Goal: Transaction & Acquisition: Subscribe to service/newsletter

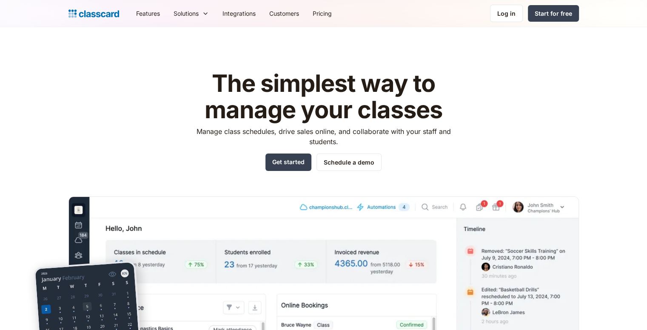
click at [450, 43] on header "The simplest way to manage your classes Manage class schedules, drive sales onl…" at bounding box center [323, 224] width 647 height 394
click at [322, 11] on link "Pricing" at bounding box center [322, 13] width 33 height 19
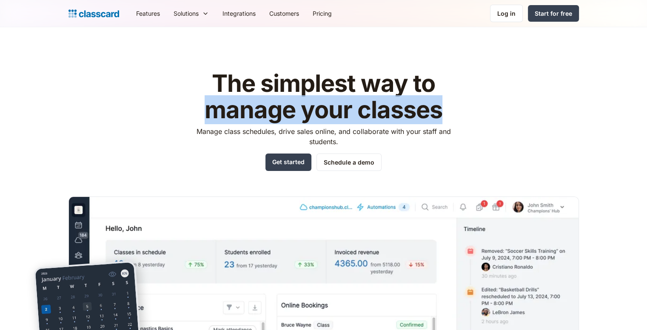
click at [523, 121] on div "The simplest way to manage your classes Manage class schedules, drive sales onl…" at bounding box center [323, 239] width 510 height 364
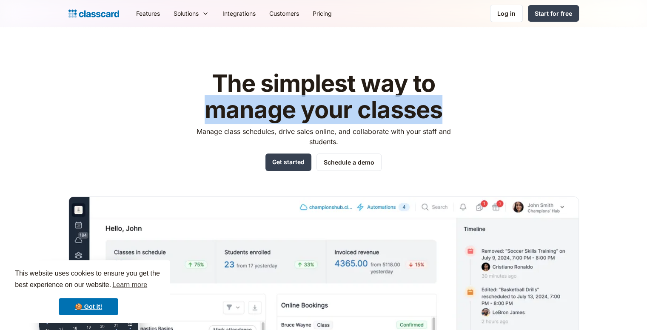
click at [512, 111] on div "The simplest way to manage your classes Manage class schedules, drive sales onl…" at bounding box center [323, 239] width 510 height 364
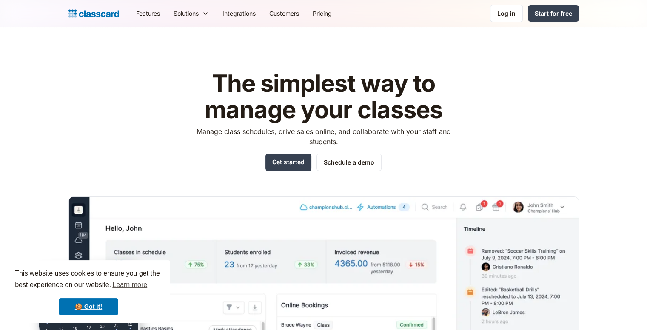
click at [502, 99] on div "The simplest way to manage your classes Manage class schedules, drive sales onl…" at bounding box center [323, 239] width 510 height 364
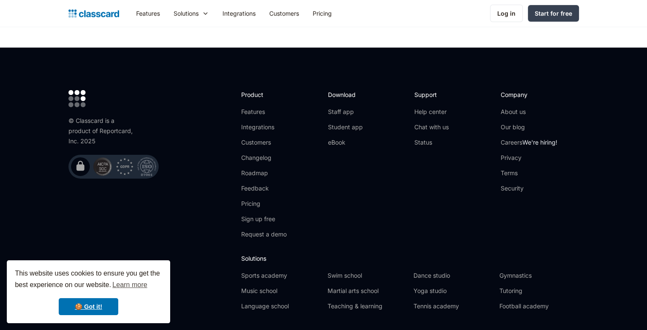
scroll to position [2746, 0]
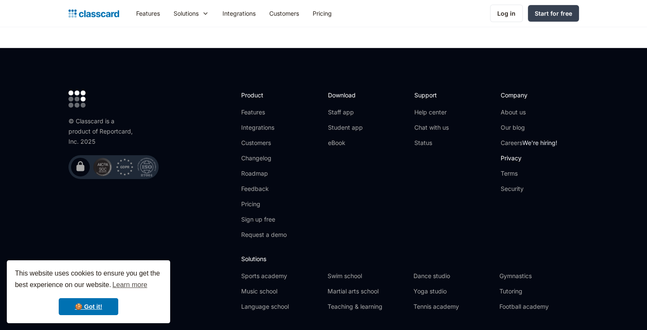
click at [513, 154] on link "Privacy" at bounding box center [529, 158] width 57 height 9
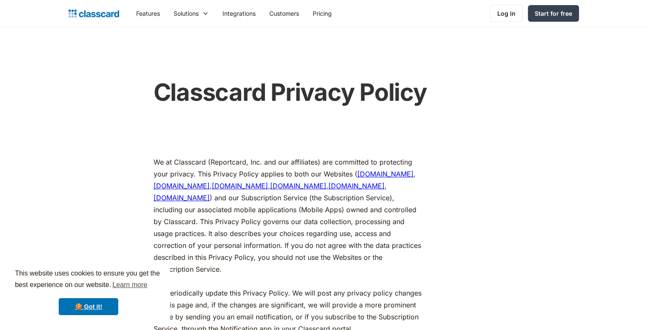
click at [119, 114] on div "We at Classcard (Reportcard, Inc. and our affiliates) are committed to protecti…" at bounding box center [319, 92] width 510 height 44
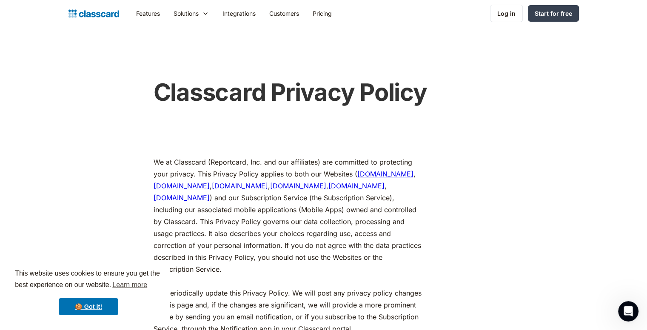
click at [119, 114] on div "We at Classcard (Reportcard, Inc. and our affiliates) are committed to protecti…" at bounding box center [319, 92] width 510 height 44
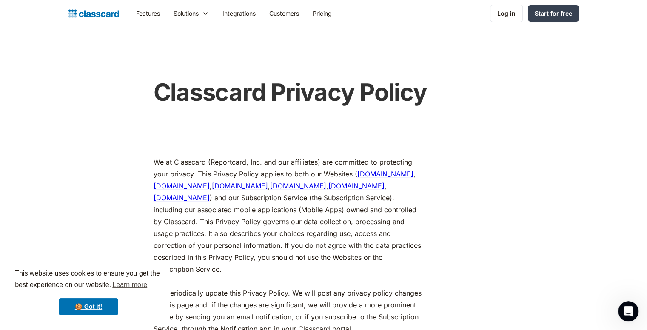
click at [119, 114] on div "We at Classcard (Reportcard, Inc. and our affiliates) are committed to protecti…" at bounding box center [319, 92] width 510 height 44
drag, startPoint x: 229, startPoint y: 159, endPoint x: 259, endPoint y: 156, distance: 30.3
copy p "Reportcard, Inc."
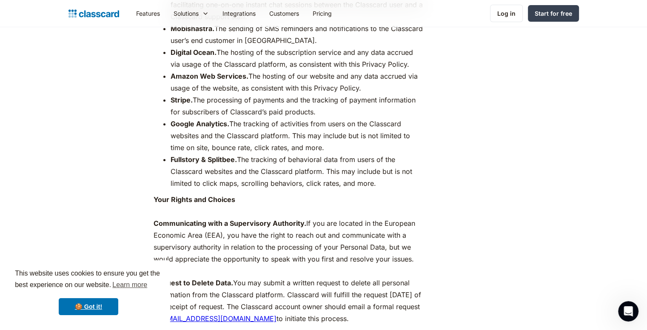
scroll to position [3074, 0]
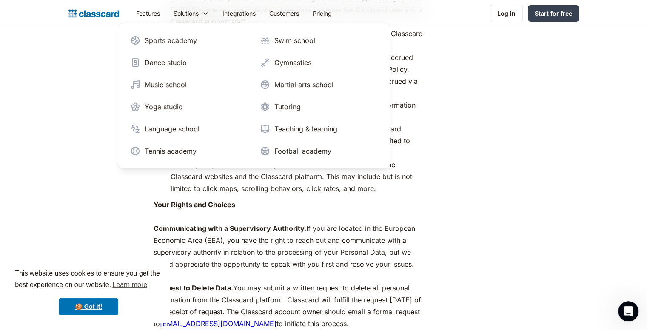
click at [103, 20] on div "Features Resources Blog The latest industry news, updates and info. Customer st…" at bounding box center [323, 13] width 510 height 19
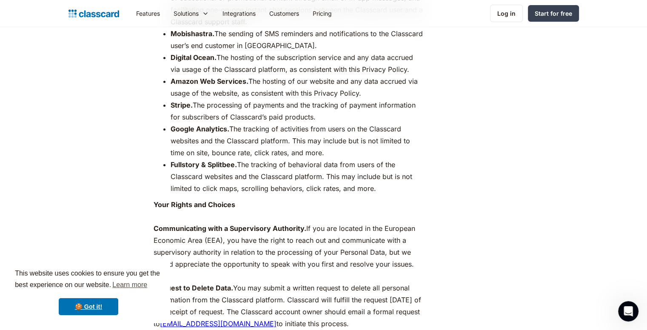
click at [102, 20] on div "Features Resources Blog The latest industry news, updates and info. Customer st…" at bounding box center [323, 13] width 510 height 19
click at [94, 8] on img "home" at bounding box center [93, 14] width 51 height 12
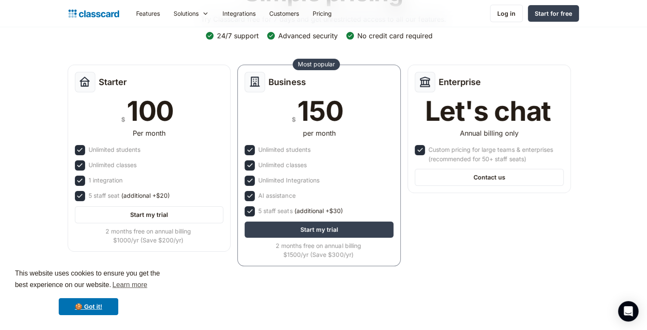
scroll to position [87, 0]
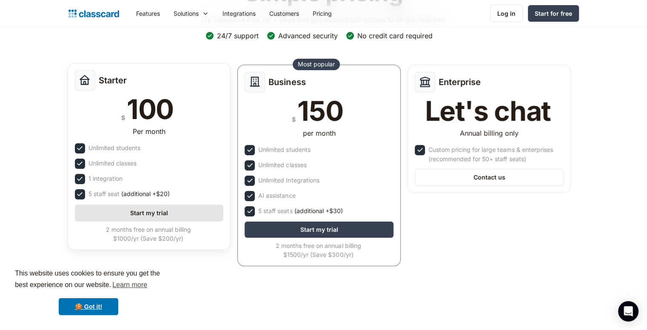
click at [184, 208] on link "Start my trial" at bounding box center [149, 213] width 149 height 17
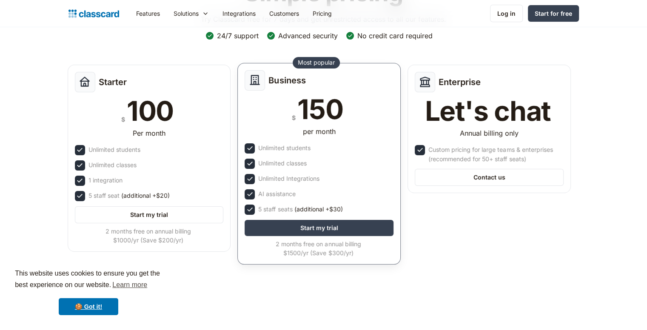
click at [294, 154] on div "Business $ 150 per month Unlimited students Unlimited classes Unlimited Integra…" at bounding box center [318, 164] width 163 height 202
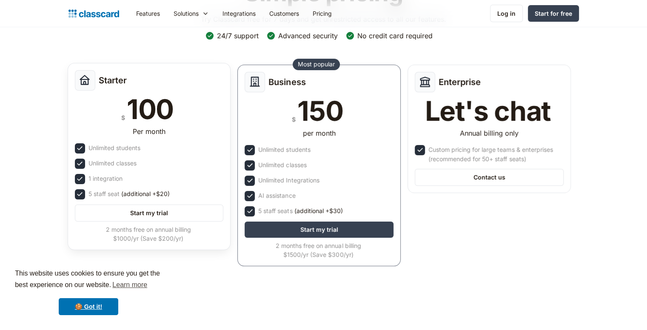
click at [141, 106] on div "100" at bounding box center [150, 109] width 47 height 27
copy div "100"
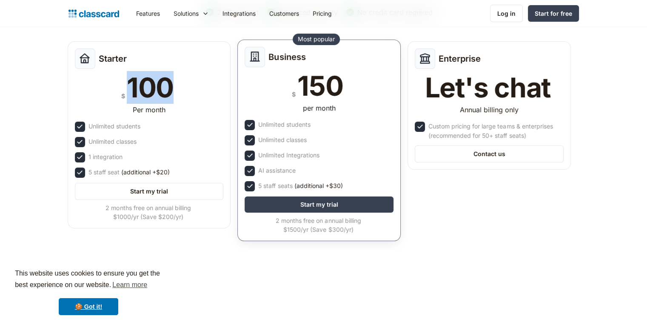
scroll to position [112, 0]
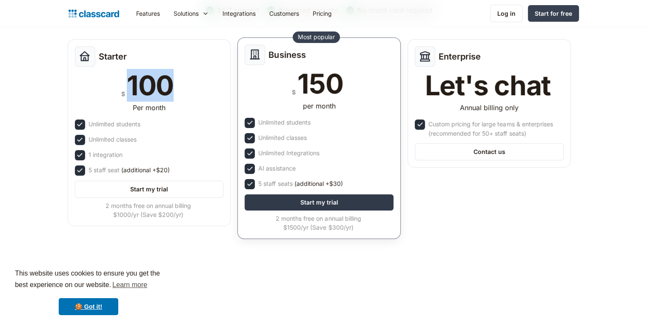
click at [323, 208] on link "Start my trial" at bounding box center [319, 202] width 149 height 16
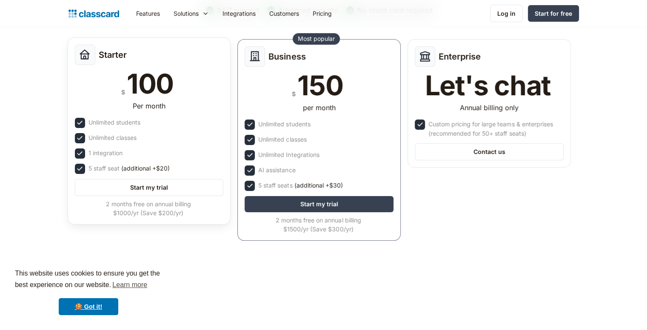
click at [109, 63] on div "Starter" at bounding box center [149, 55] width 149 height 20
click at [109, 57] on h2 "Starter" at bounding box center [113, 55] width 28 height 10
copy h2 "Starter"
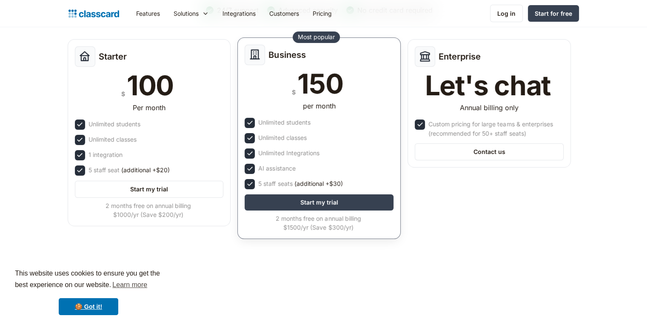
click at [285, 59] on h2 "Business" at bounding box center [286, 55] width 37 height 10
copy h2 "Business"
click at [319, 94] on div "150" at bounding box center [320, 83] width 46 height 27
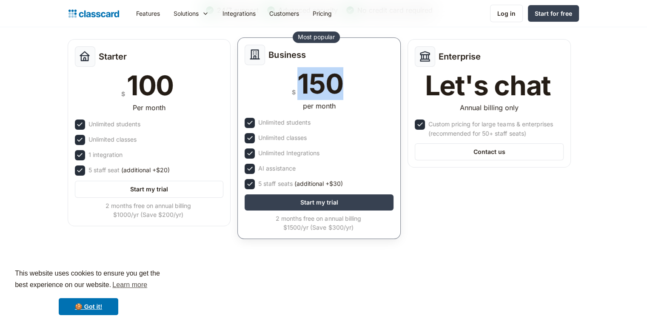
copy div "150"
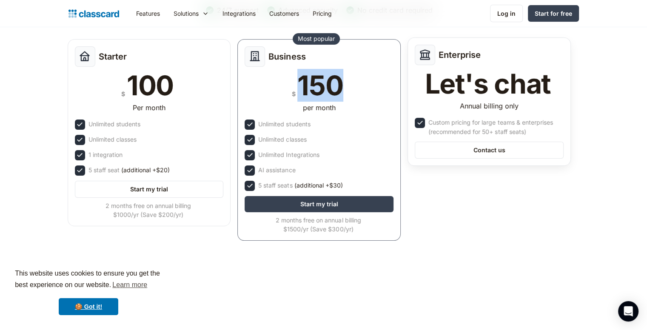
click at [430, 52] on img at bounding box center [425, 54] width 12 height 12
click at [463, 54] on h2 "Enterprise" at bounding box center [459, 55] width 42 height 10
copy h2 "Enterprise"
